Goal: Task Accomplishment & Management: Manage account settings

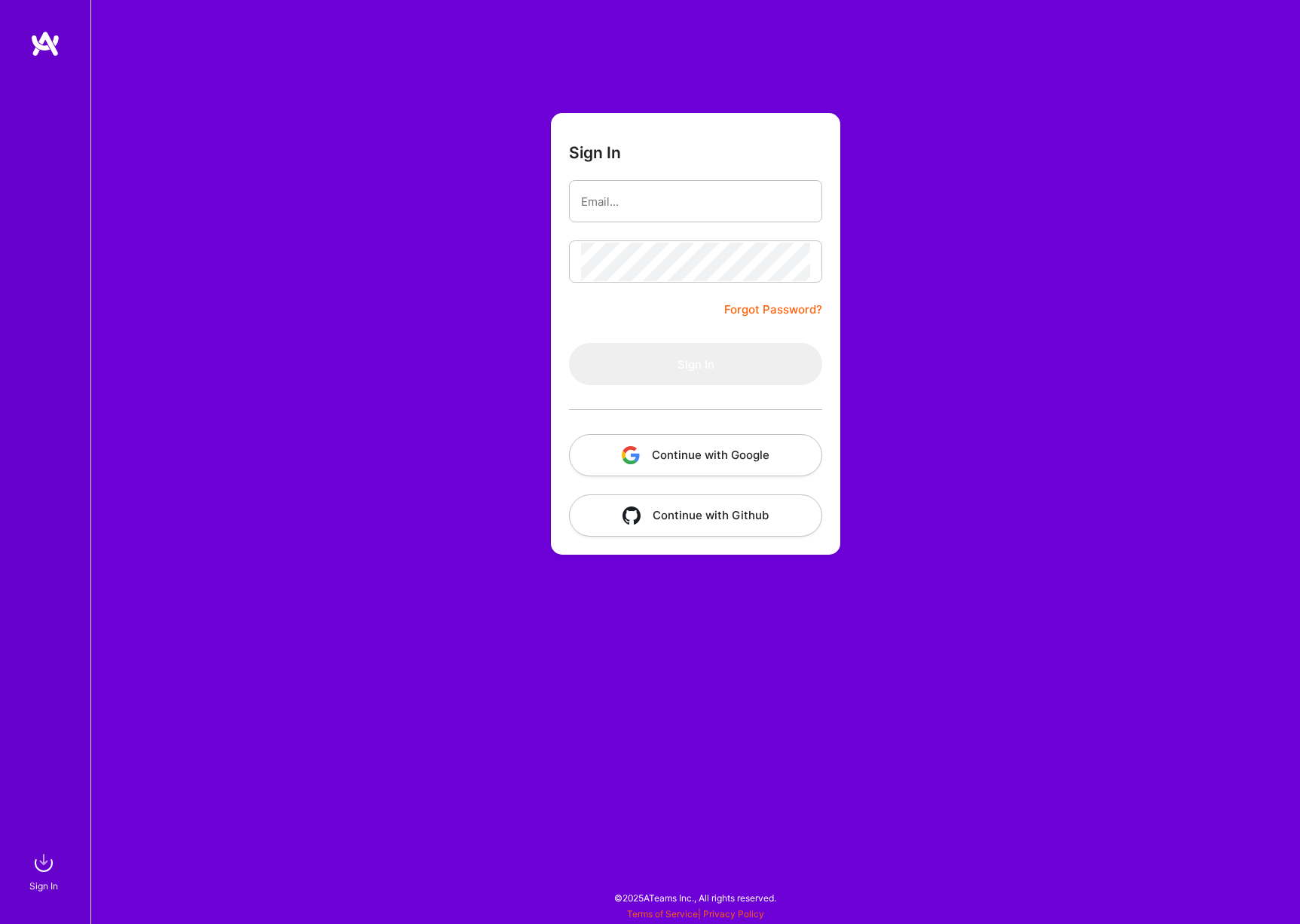
type input "[PERSON_NAME][EMAIL_ADDRESS][PERSON_NAME][DOMAIN_NAME]"
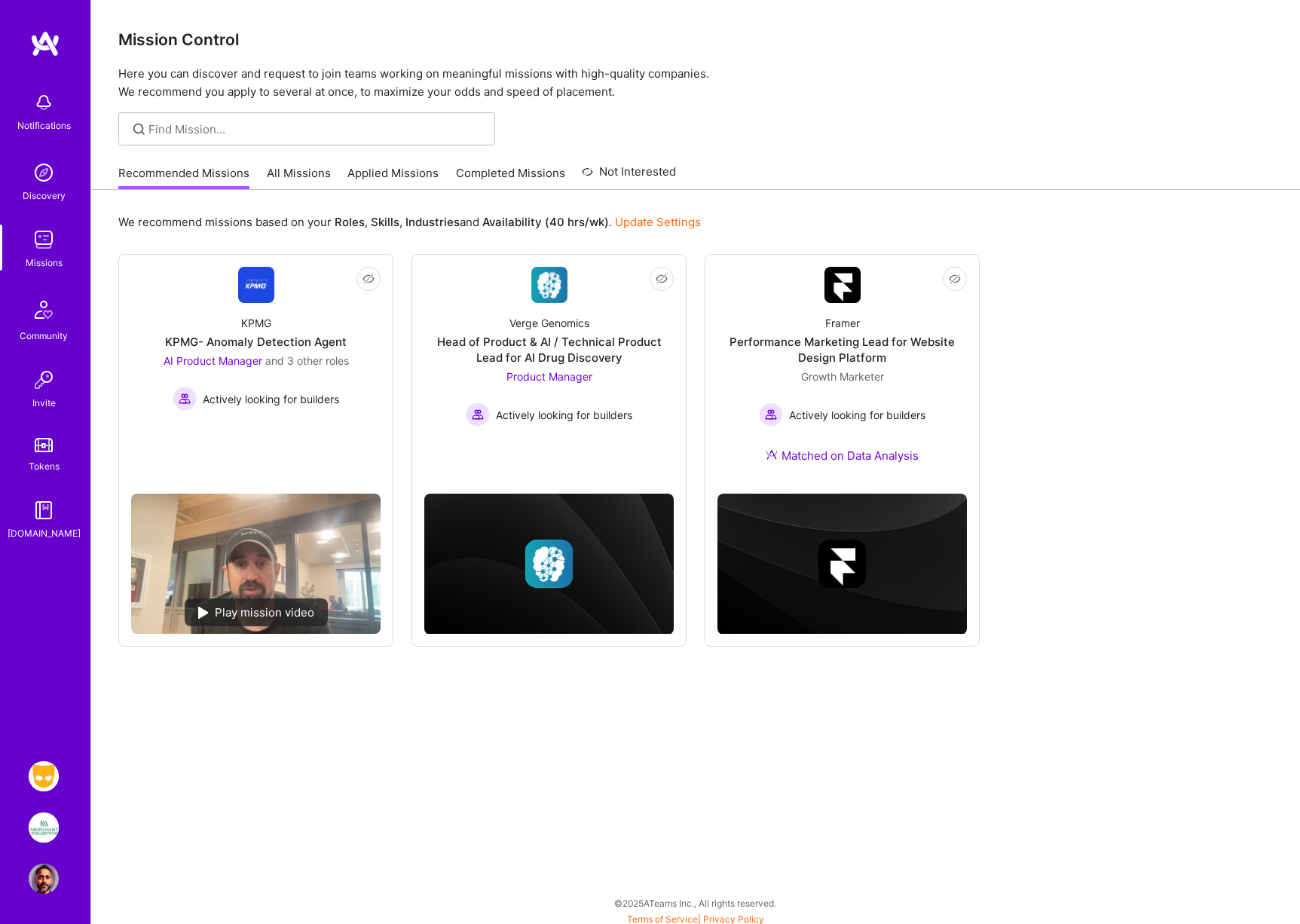
click at [43, 779] on img at bounding box center [43, 776] width 30 height 30
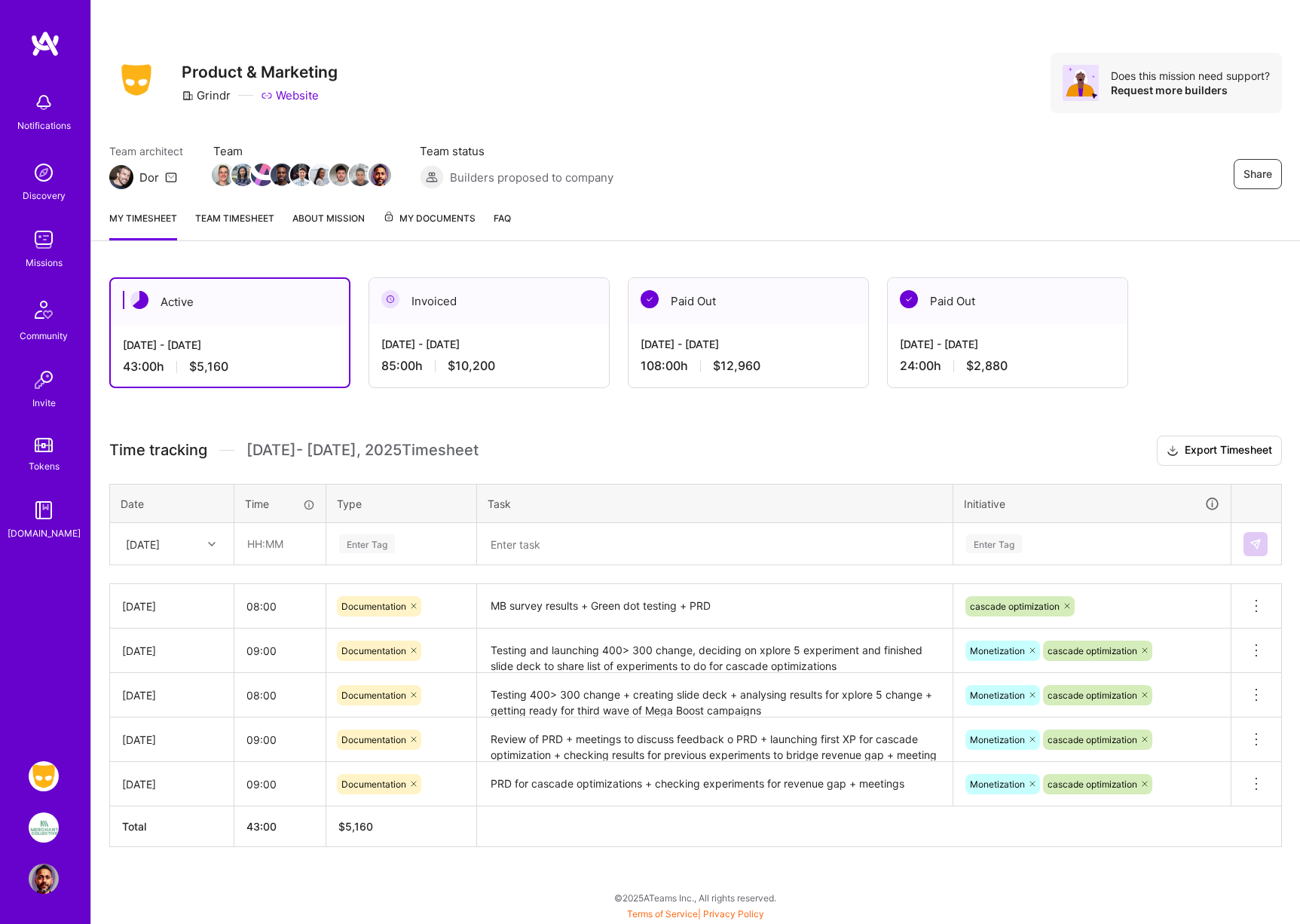
click at [45, 824] on img at bounding box center [43, 828] width 30 height 30
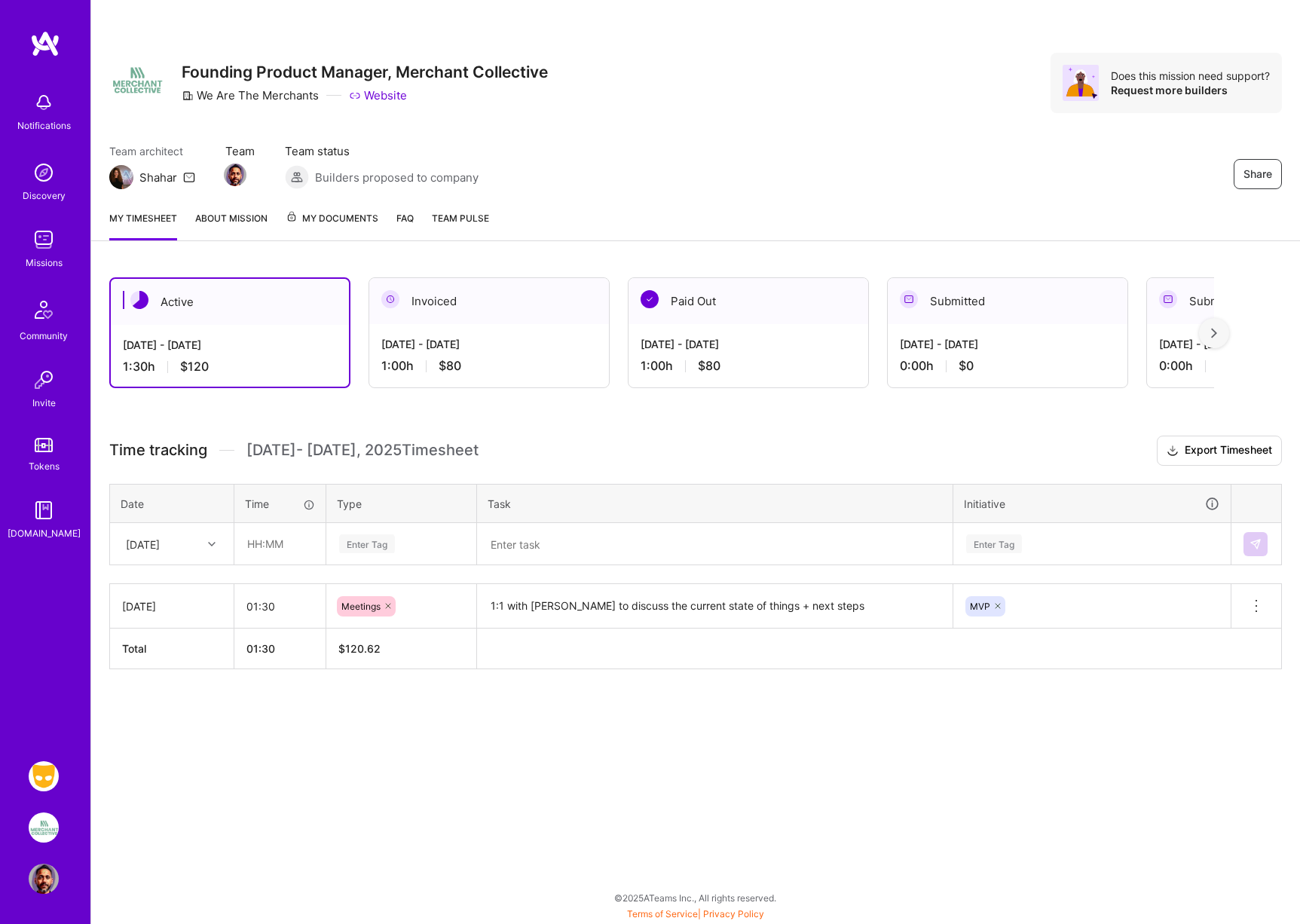
click at [43, 777] on img at bounding box center [43, 776] width 30 height 30
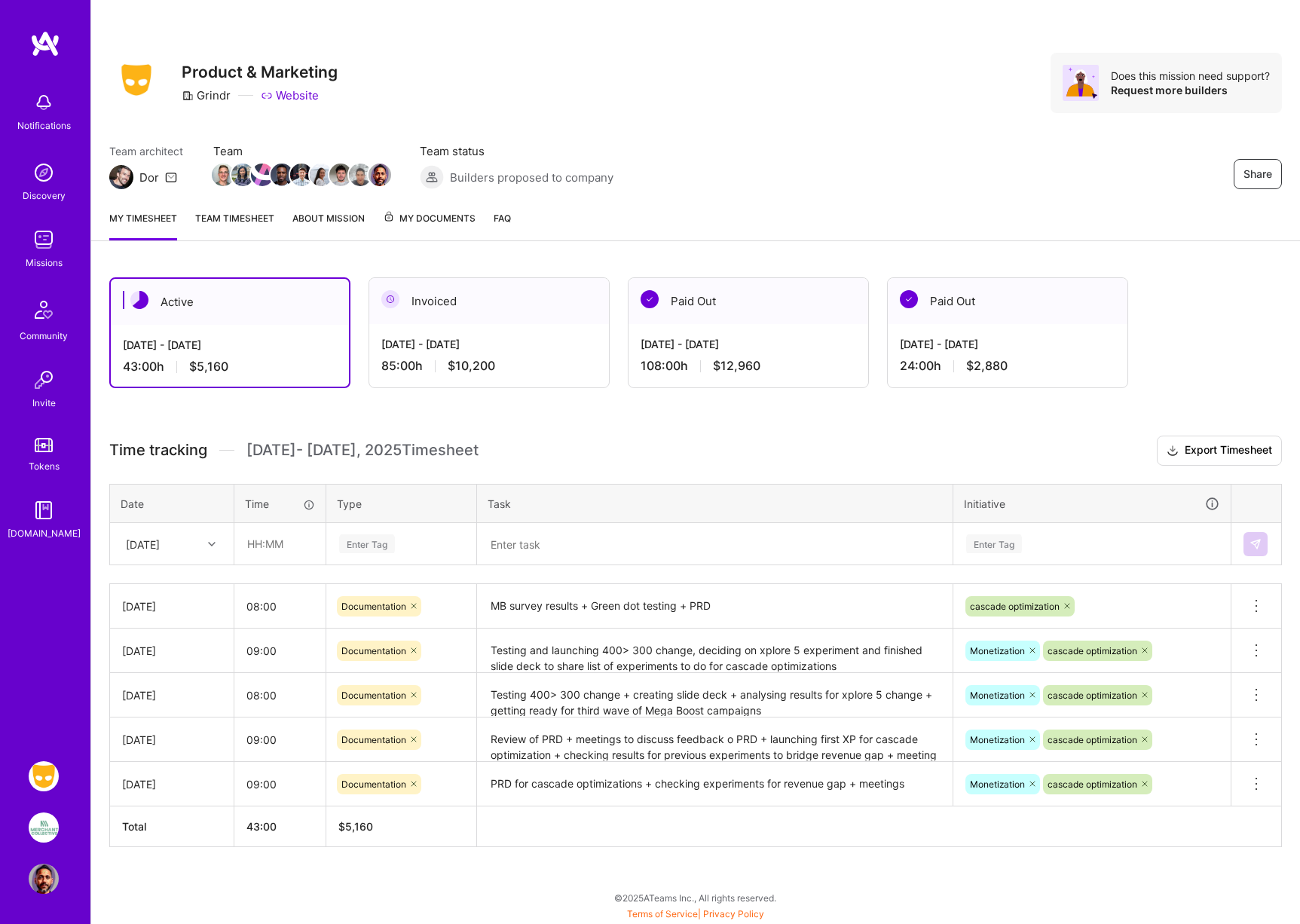
click at [41, 873] on img at bounding box center [43, 879] width 30 height 30
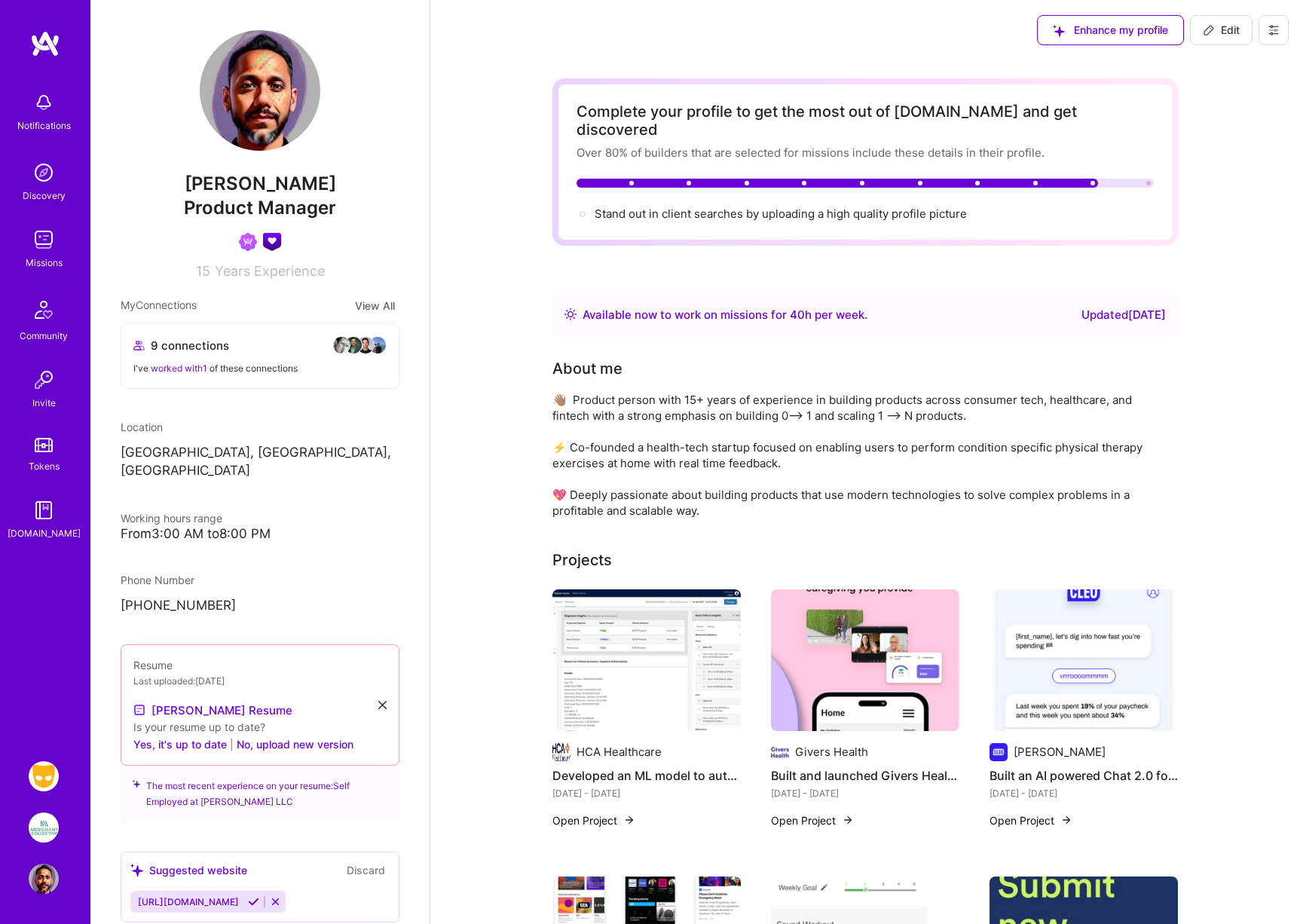
click at [1270, 25] on icon at bounding box center [1273, 30] width 12 height 12
click at [1234, 96] on button "Payment method" at bounding box center [1232, 103] width 113 height 39
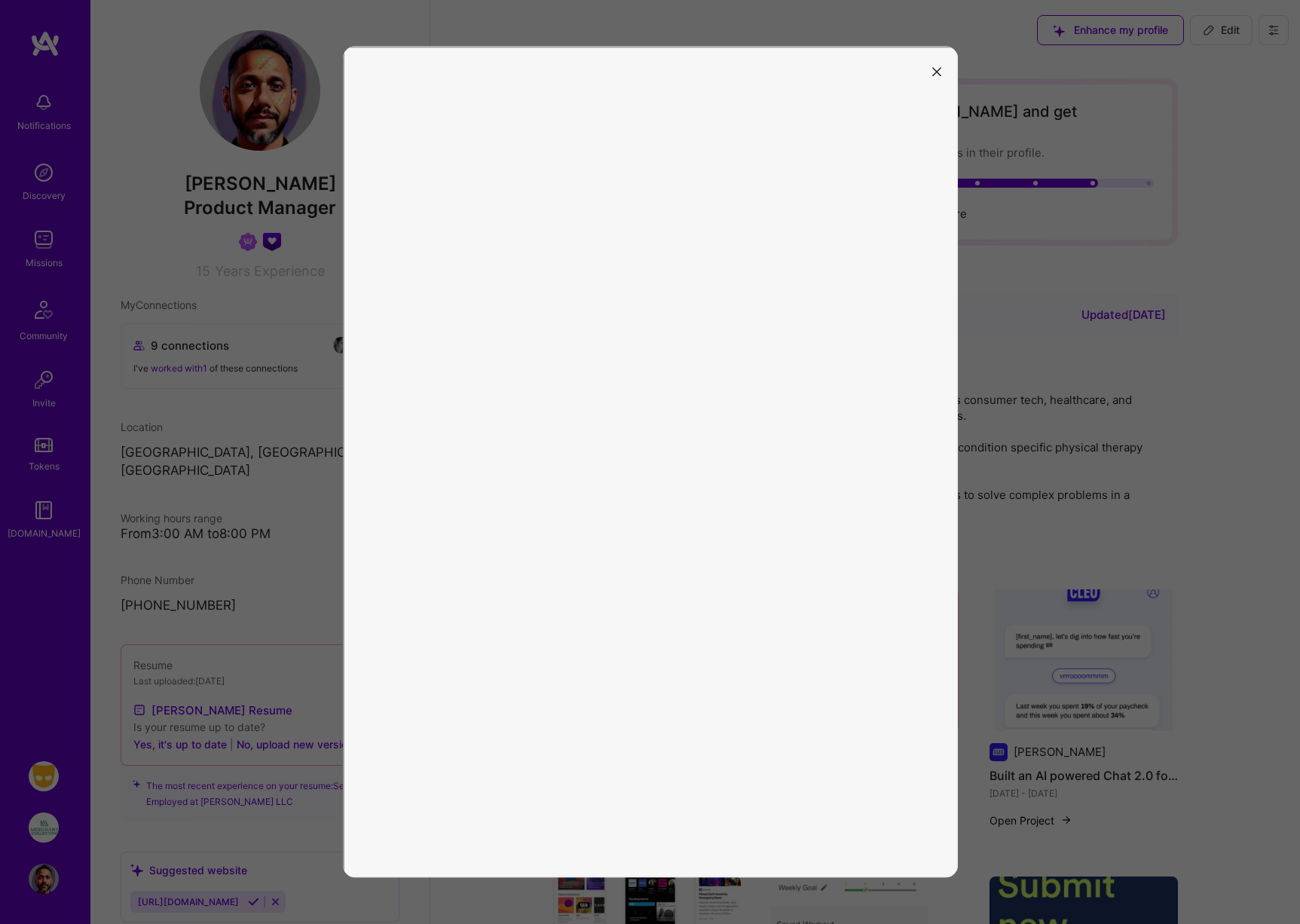
click at [934, 73] on icon "modal" at bounding box center [937, 72] width 9 height 9
